Goal: Navigation & Orientation: Find specific page/section

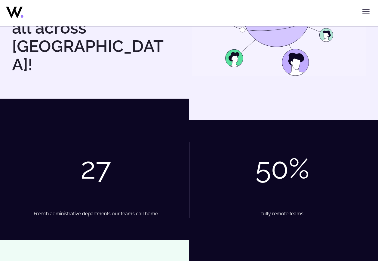
scroll to position [1020, 0]
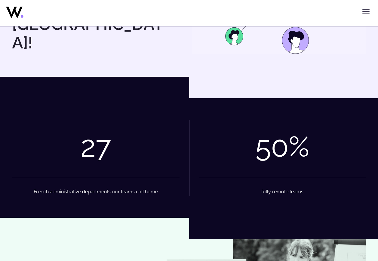
click at [94, 163] on div "27" at bounding box center [96, 147] width 30 height 34
click at [84, 196] on figcaption "French administrative departments our teams call home" at bounding box center [95, 187] width 167 height 18
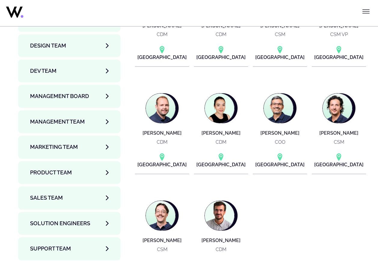
scroll to position [2034, 0]
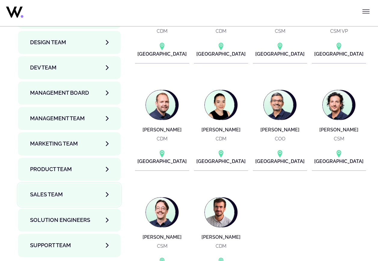
click at [69, 183] on link "Sales team" at bounding box center [69, 194] width 102 height 23
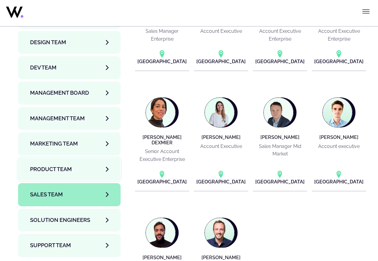
click at [64, 165] on span "Product team" at bounding box center [51, 169] width 42 height 8
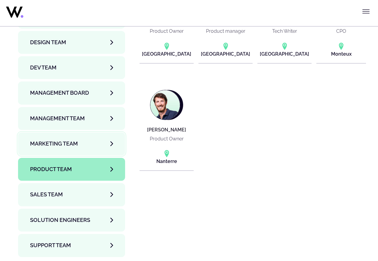
click at [63, 132] on link "Marketing Team" at bounding box center [71, 143] width 107 height 23
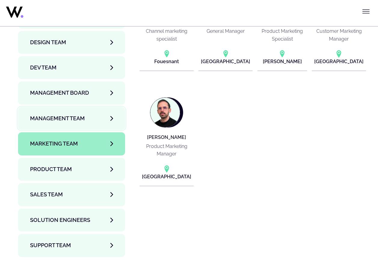
click at [60, 114] on span "Management Team" at bounding box center [57, 118] width 55 height 8
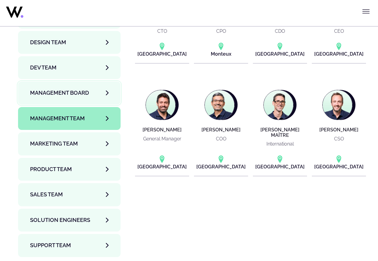
click at [61, 81] on link "Management Board" at bounding box center [69, 92] width 102 height 23
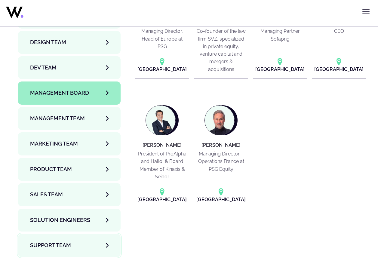
click at [71, 241] on span "Support team" at bounding box center [50, 245] width 41 height 8
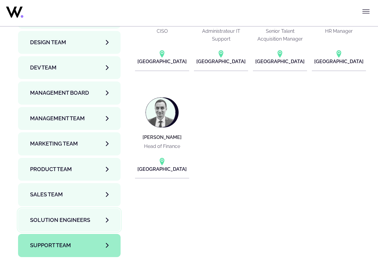
click at [69, 216] on span "Solution Engineers" at bounding box center [60, 220] width 60 height 8
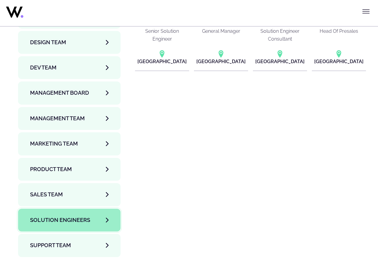
click at [121, 209] on link "Solution Engineers" at bounding box center [69, 220] width 102 height 23
click at [96, 183] on link "Sales team" at bounding box center [69, 194] width 102 height 23
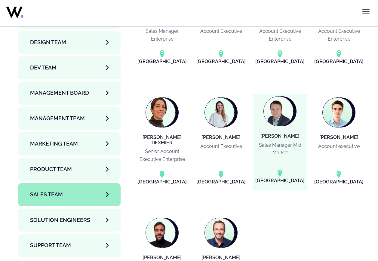
click at [280, 133] on h4 "[PERSON_NAME]" at bounding box center [279, 135] width 39 height 5
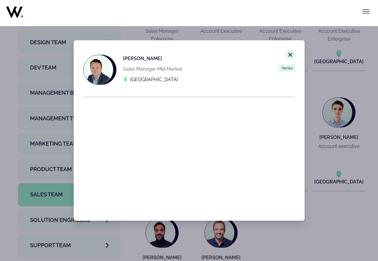
click at [155, 70] on p "Sales Manager Mid Market" at bounding box center [152, 69] width 59 height 8
click at [289, 55] on button "Close modal window." at bounding box center [290, 54] width 11 height 11
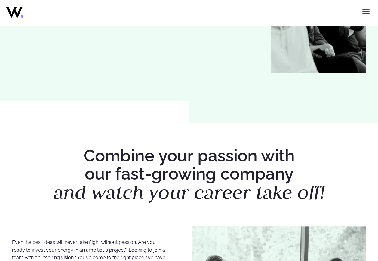
scroll to position [20, 0]
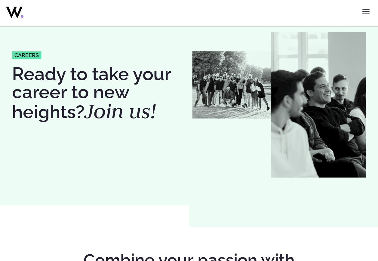
click at [365, 10] on icon "Toggle menu" at bounding box center [365, 11] width 7 height 7
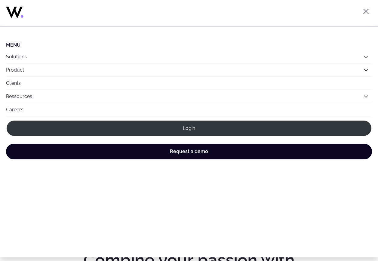
click at [15, 110] on link "Careers" at bounding box center [189, 109] width 366 height 13
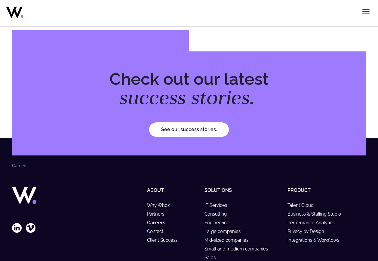
scroll to position [2302, 0]
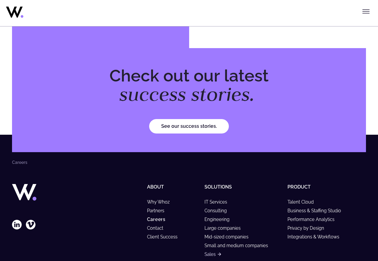
click at [213, 252] on link "Sales" at bounding box center [212, 254] width 17 height 5
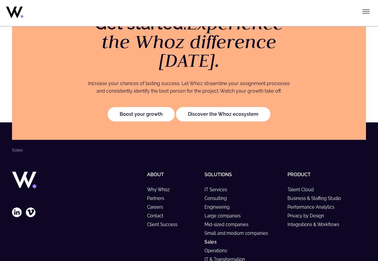
scroll to position [1268, 0]
